Goal: Communication & Community: Answer question/provide support

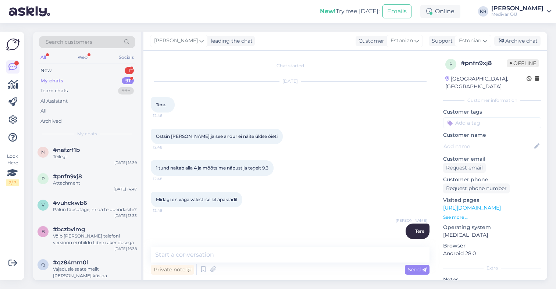
scroll to position [857, 0]
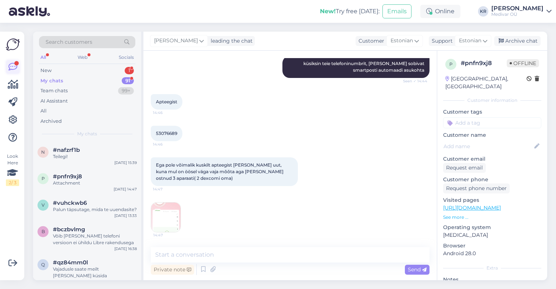
click at [10, 68] on icon at bounding box center [12, 66] width 9 height 9
click at [45, 72] on div "New" at bounding box center [45, 70] width 11 height 7
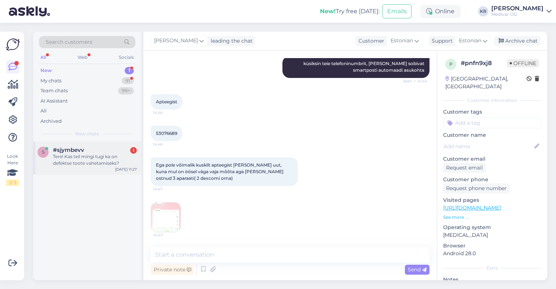
click at [83, 167] on div "s #sjymbevv 1 Tere! Kas teil mingi tugi ka on defektse toote vahetamiseks? Aug …" at bounding box center [87, 158] width 108 height 33
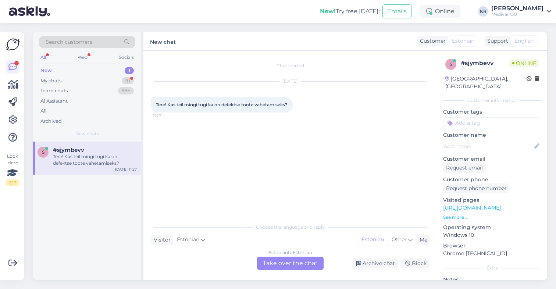
click at [201, 260] on div "Estonian to Estonian Take over the chat Archive chat Block" at bounding box center [290, 263] width 279 height 13
click at [261, 260] on div "Estonian to Estonian Take over the chat" at bounding box center [290, 263] width 67 height 13
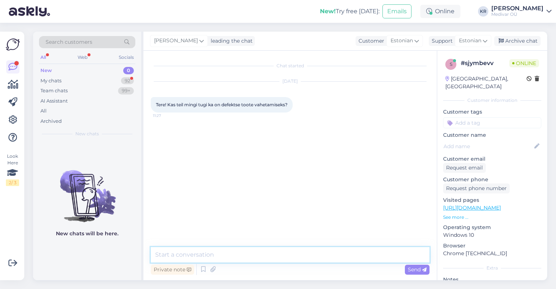
click at [261, 260] on textarea at bounding box center [290, 254] width 279 height 15
type textarea "Tere"
type textarea "Ikka on"
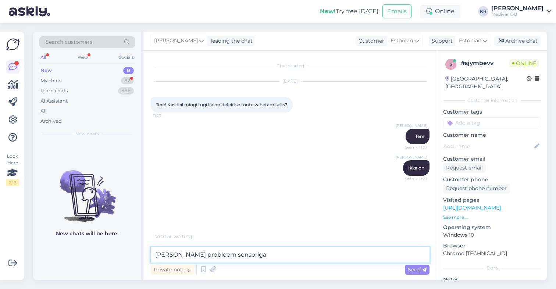
type textarea "milles teie probleem sensoriga?"
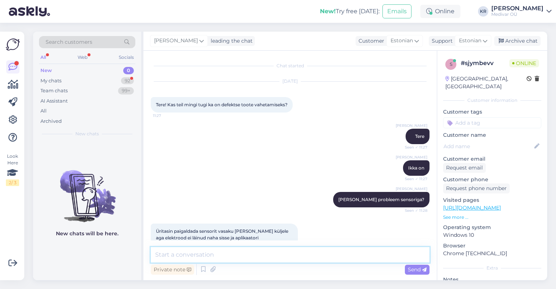
scroll to position [20, 0]
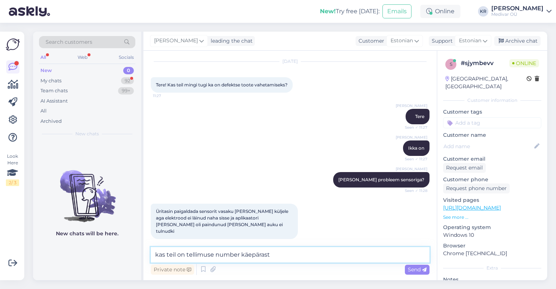
type textarea "kas teil on tellimuse number käepärast?"
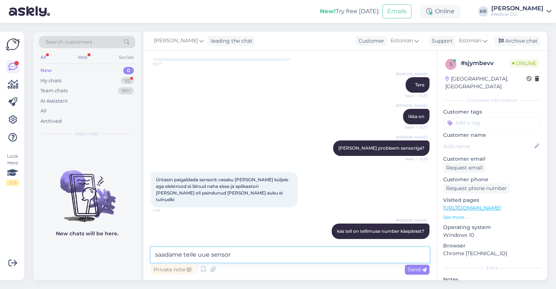
type textarea "saadame teile uue sensori"
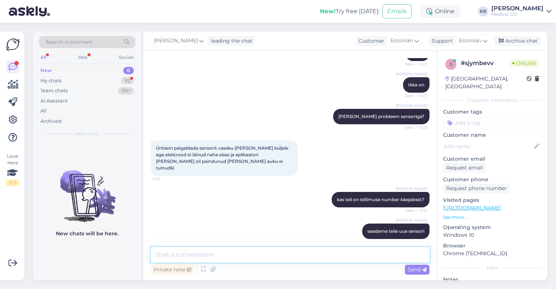
scroll to position [115, 0]
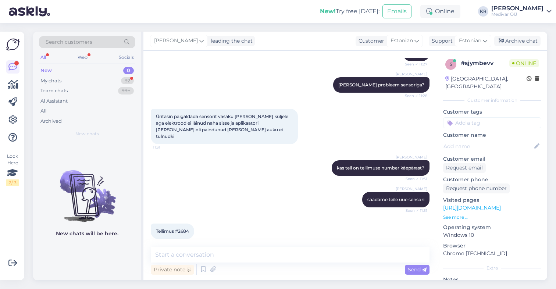
click at [182, 228] on span "Tellimus #2684" at bounding box center [172, 231] width 33 height 6
copy div "Tellimus #2684 11:32"
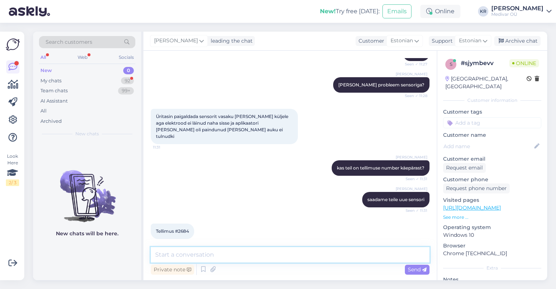
click at [174, 255] on textarea at bounding box center [290, 254] width 279 height 15
type textarea "tänan, saadame teile täna uue sensori"
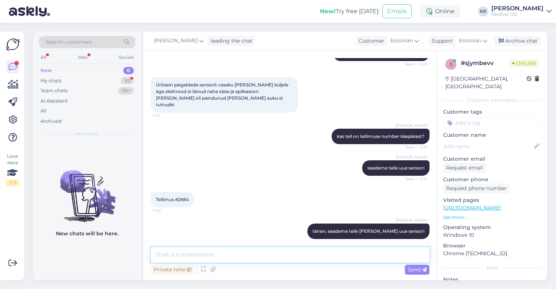
scroll to position [178, 0]
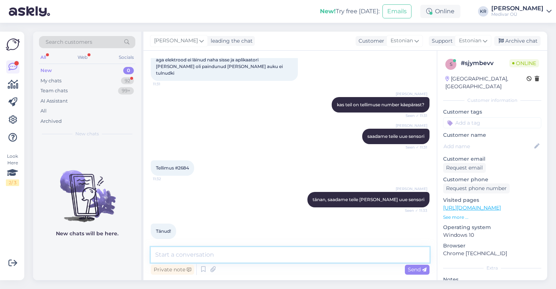
click at [243, 253] on textarea at bounding box center [290, 254] width 279 height 15
type textarea "kena päeva!"
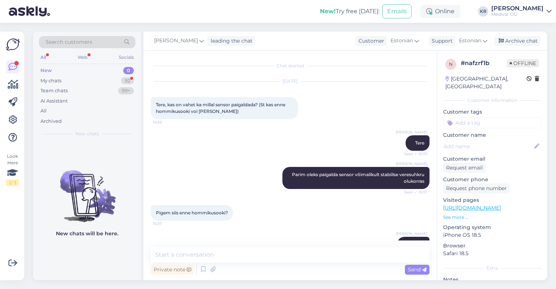
scroll to position [324, 0]
